Goal: Navigation & Orientation: Find specific page/section

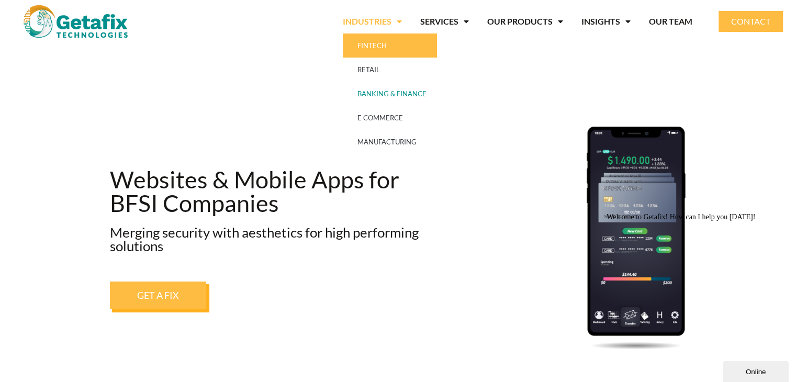
click at [384, 47] on link "FINTECH" at bounding box center [390, 45] width 94 height 24
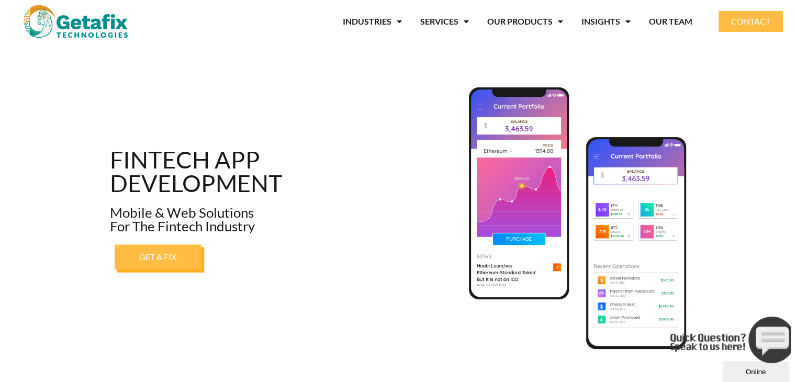
click at [154, 262] on link "GET A FIX" at bounding box center [158, 256] width 87 height 25
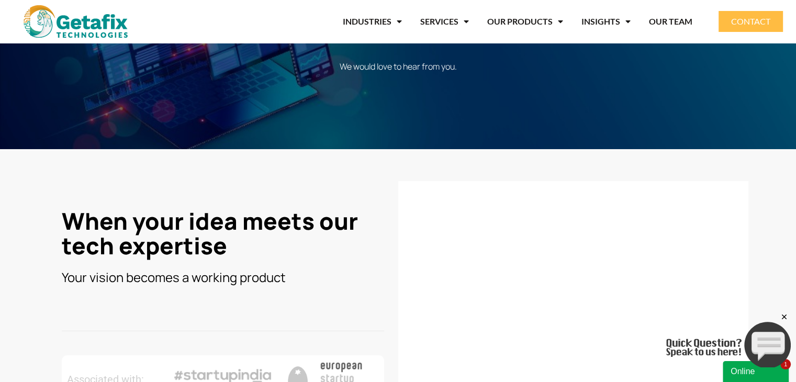
scroll to position [29, 0]
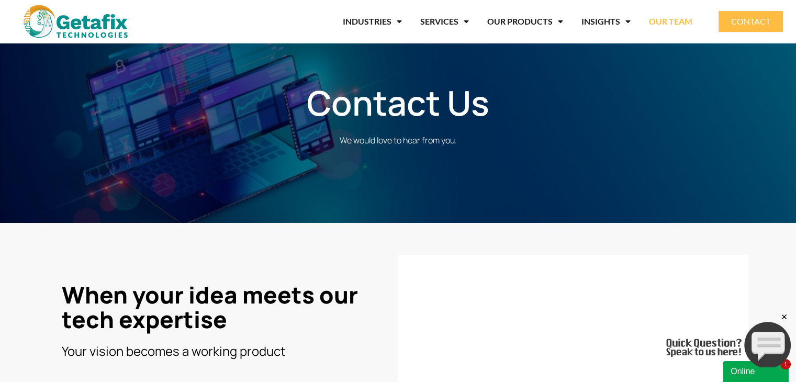
click at [678, 23] on link "OUR TEAM" at bounding box center [670, 21] width 43 height 24
